Goal: Task Accomplishment & Management: Use online tool/utility

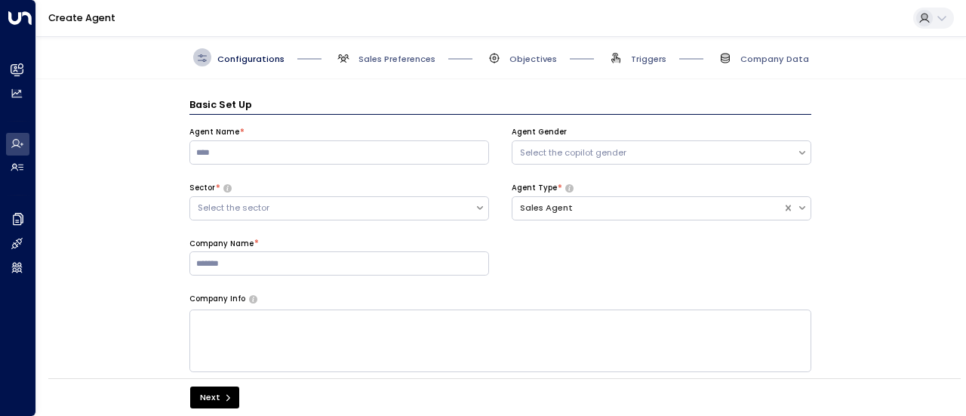
scroll to position [18, 0]
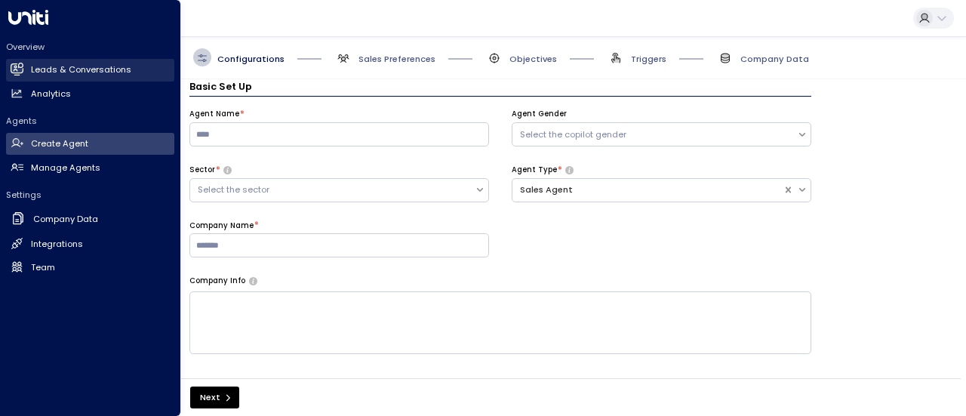
click at [66, 76] on h2 "Leads & Conversations" at bounding box center [81, 69] width 100 height 13
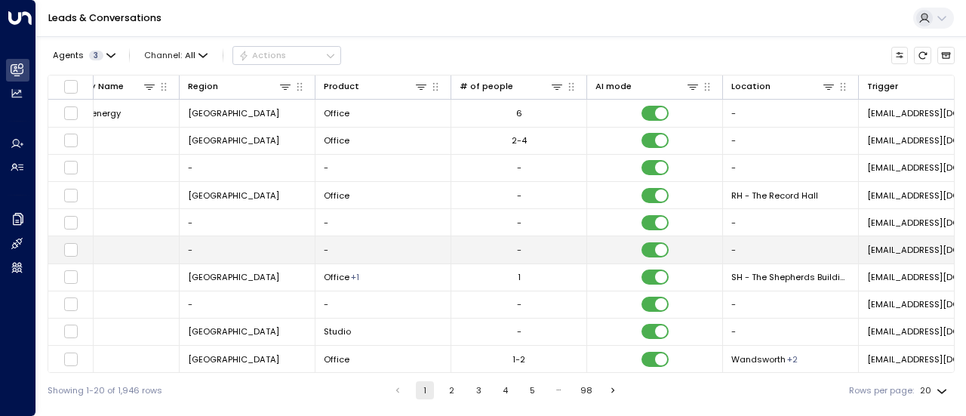
scroll to position [0, 596]
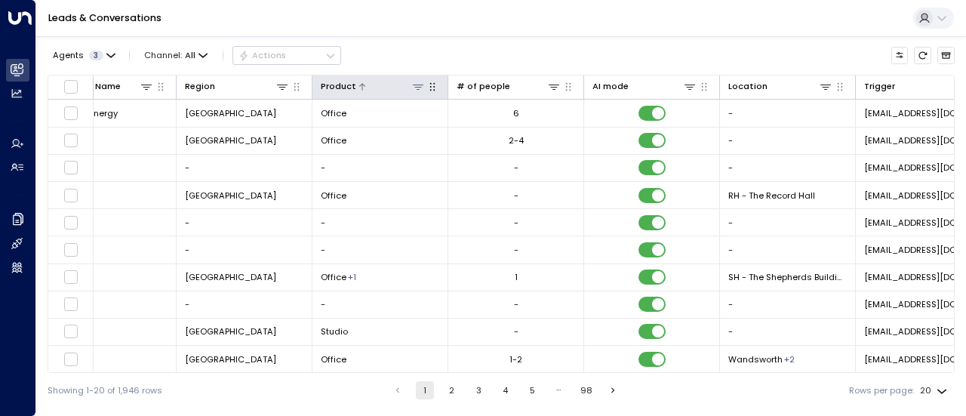
click at [419, 92] on icon at bounding box center [418, 87] width 12 height 12
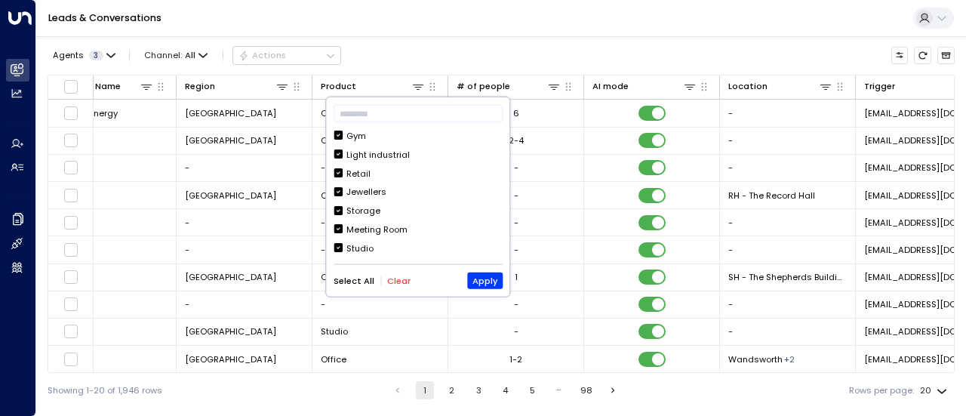
click at [394, 279] on button "Clear" at bounding box center [398, 280] width 23 height 10
click at [384, 232] on div "Meeting Room" at bounding box center [376, 229] width 61 height 13
click at [489, 282] on button "Apply" at bounding box center [484, 280] width 35 height 17
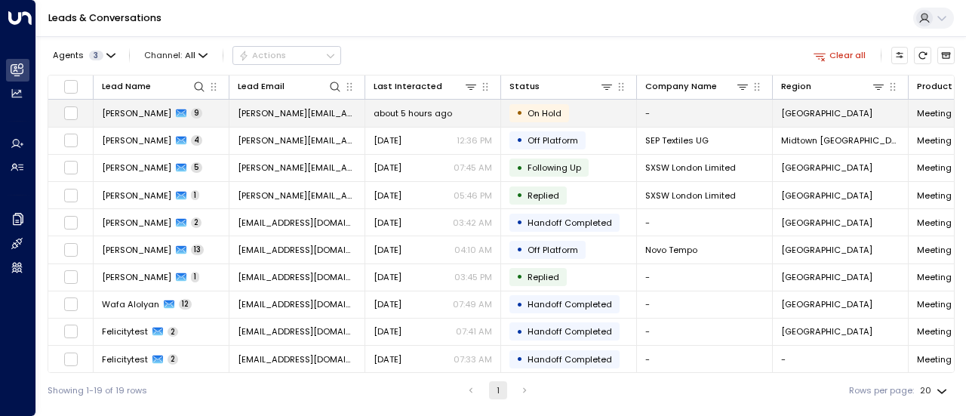
click at [207, 112] on td "[PERSON_NAME] 9" at bounding box center [162, 113] width 136 height 26
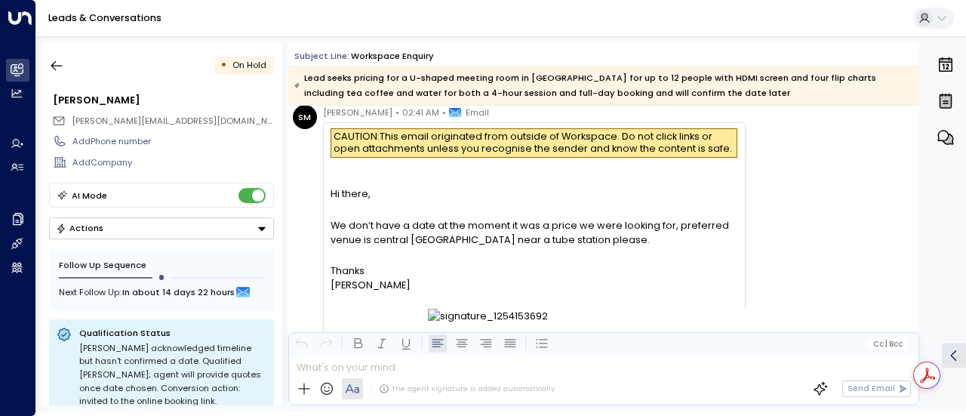
scroll to position [909, 0]
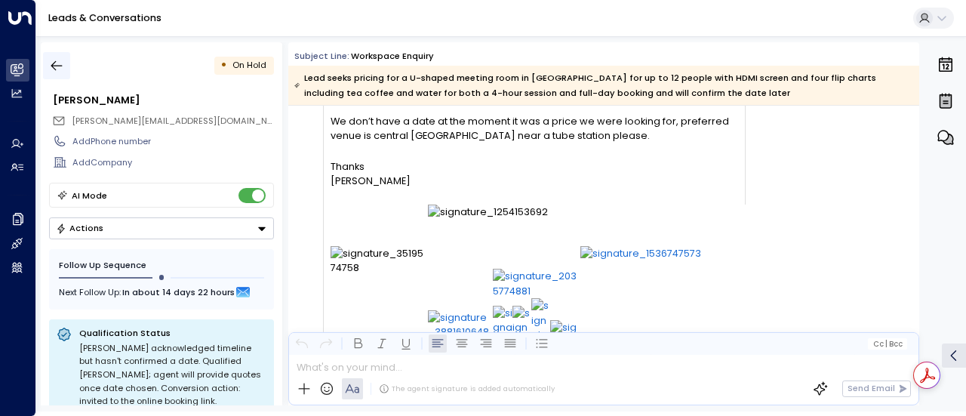
click at [58, 66] on icon "button" at bounding box center [56, 66] width 11 height 10
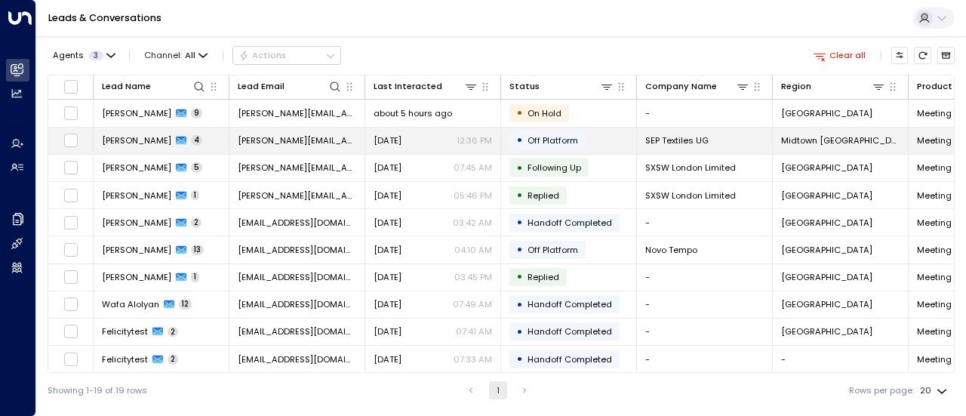
click at [206, 136] on td "[PERSON_NAME] 4" at bounding box center [162, 140] width 136 height 26
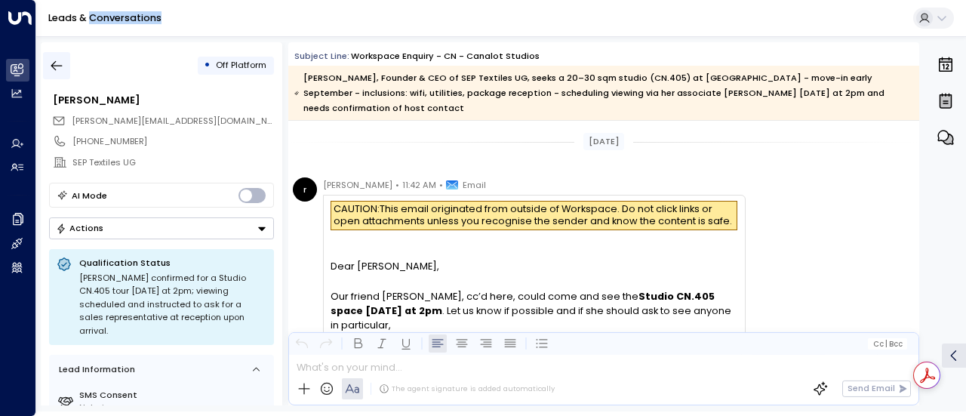
click at [51, 60] on icon "button" at bounding box center [56, 65] width 15 height 15
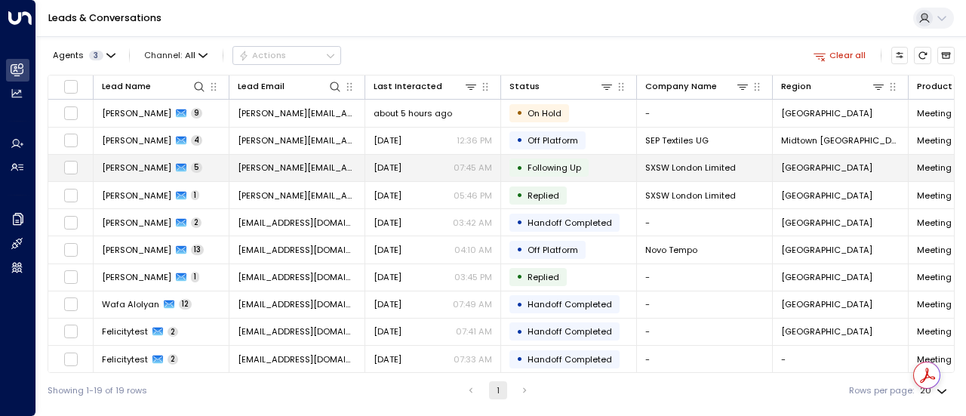
click at [176, 164] on icon at bounding box center [181, 168] width 11 height 8
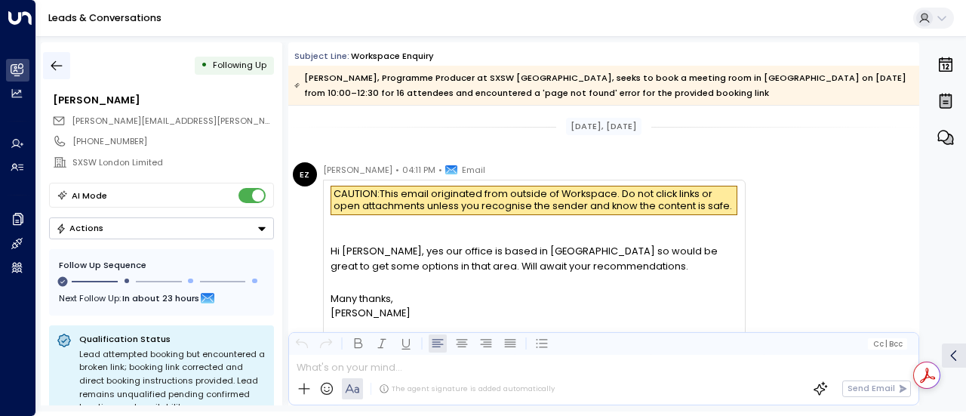
click at [56, 74] on button "button" at bounding box center [56, 65] width 27 height 27
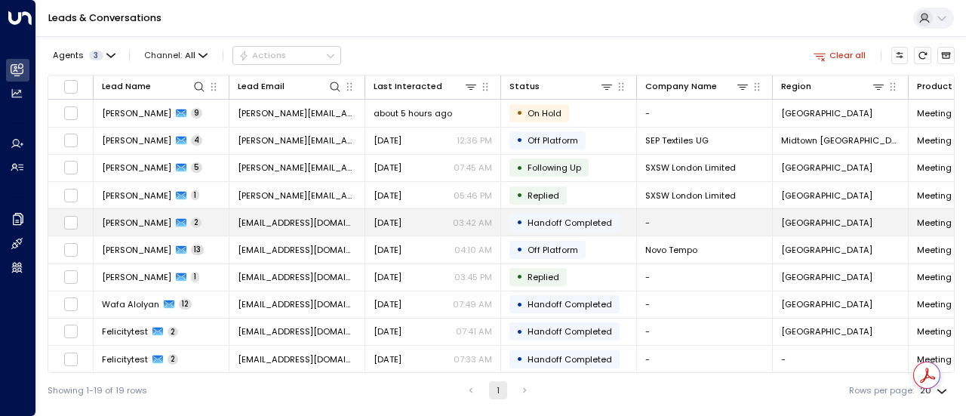
click at [186, 218] on icon at bounding box center [181, 222] width 11 height 8
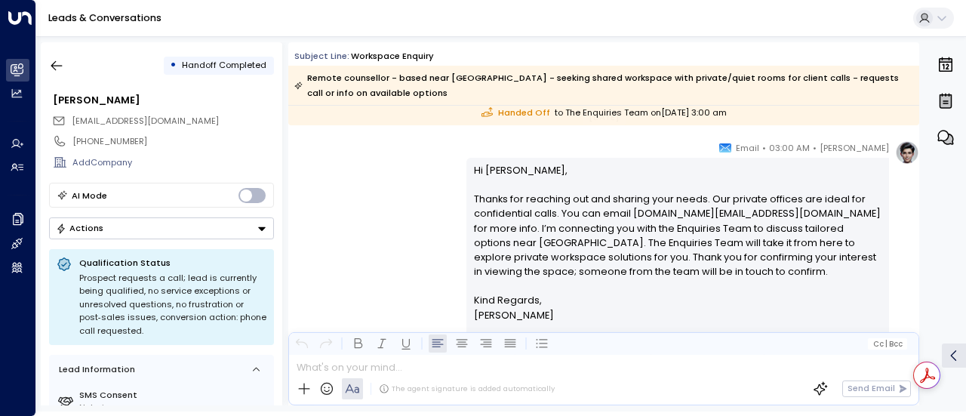
scroll to position [349, 0]
click at [45, 65] on button "button" at bounding box center [56, 65] width 27 height 27
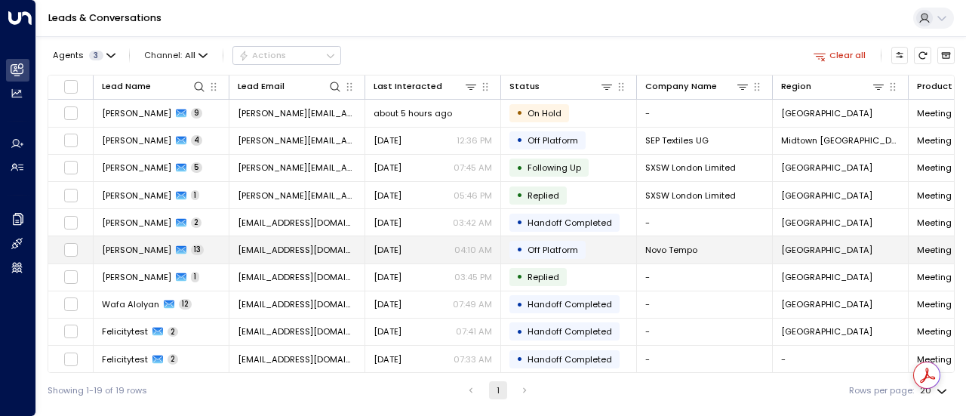
click at [186, 252] on div "[PERSON_NAME] 13" at bounding box center [153, 250] width 102 height 12
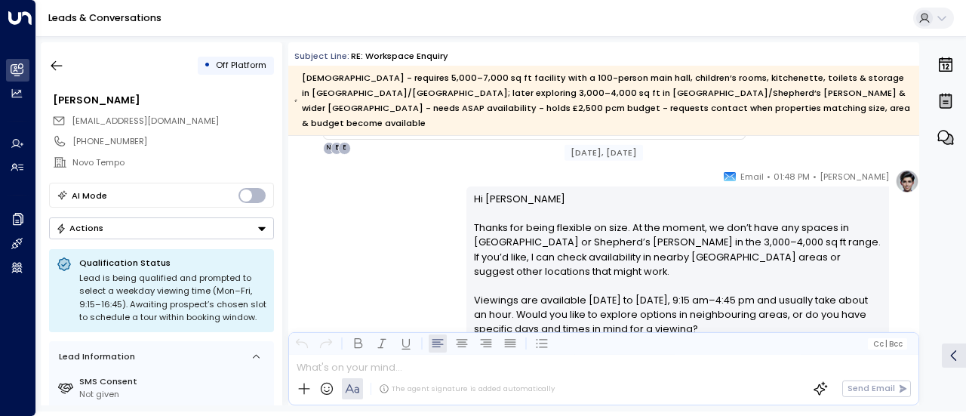
scroll to position [2490, 0]
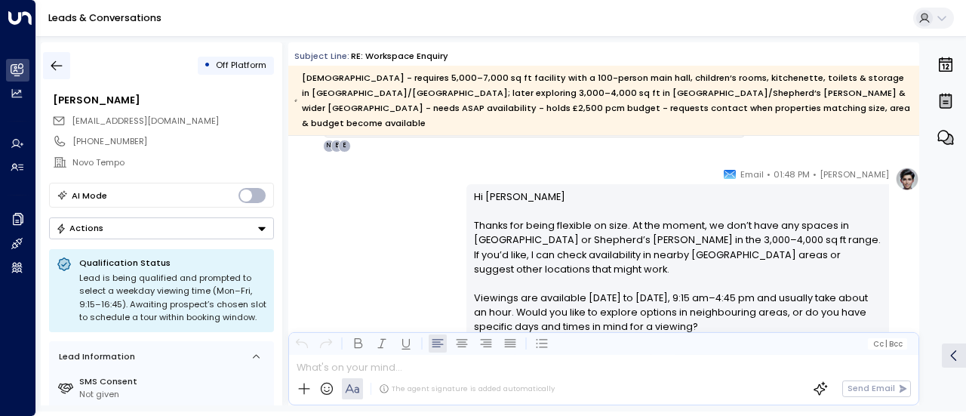
click at [50, 61] on icon "button" at bounding box center [56, 65] width 15 height 15
